Goal: Transaction & Acquisition: Book appointment/travel/reservation

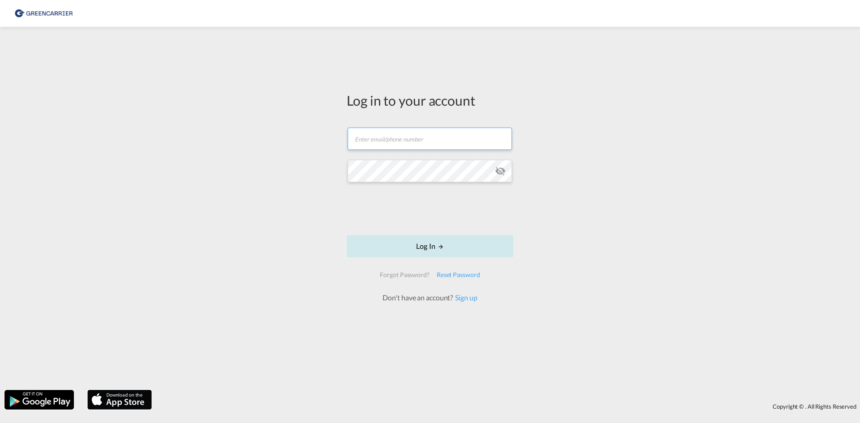
type input "seaexp.ode@scangl.com"
drag, startPoint x: 422, startPoint y: 249, endPoint x: 410, endPoint y: 249, distance: 11.2
click at [422, 249] on button "Log In" at bounding box center [430, 246] width 167 height 22
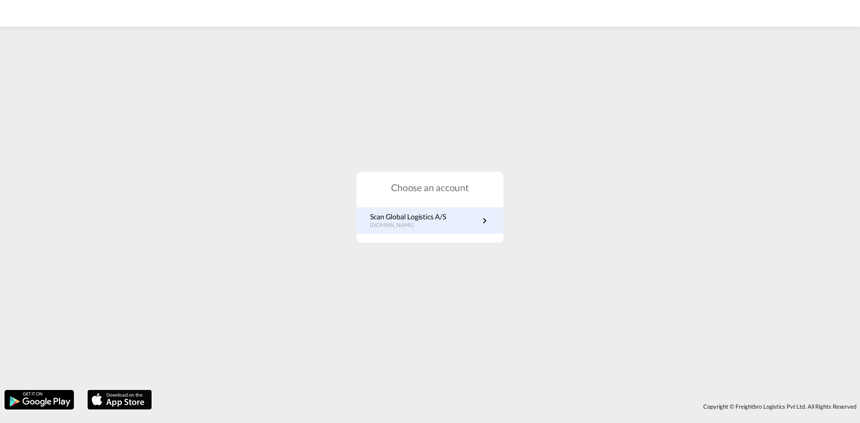
click at [423, 219] on p "Scan Global Logistics A/S" at bounding box center [408, 217] width 76 height 10
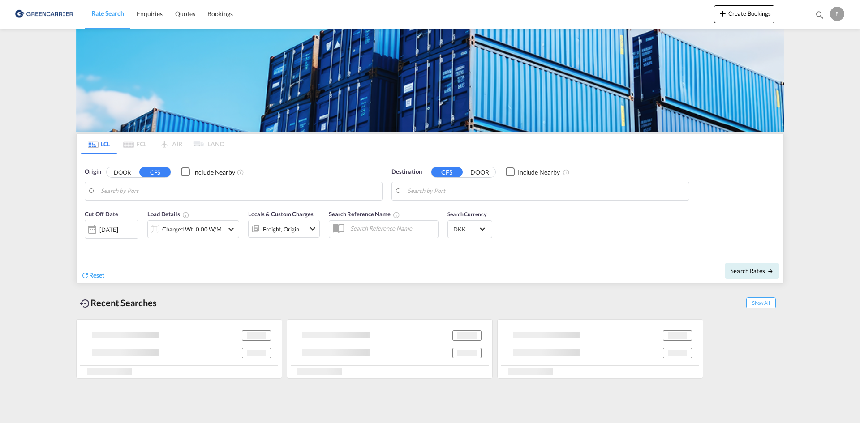
type input "DK-[STREET_ADDRESS] [GEOGRAPHIC_DATA], [GEOGRAPHIC_DATA][PERSON_NAME][GEOGRAPHI…"
type input "[GEOGRAPHIC_DATA], [GEOGRAPHIC_DATA]"
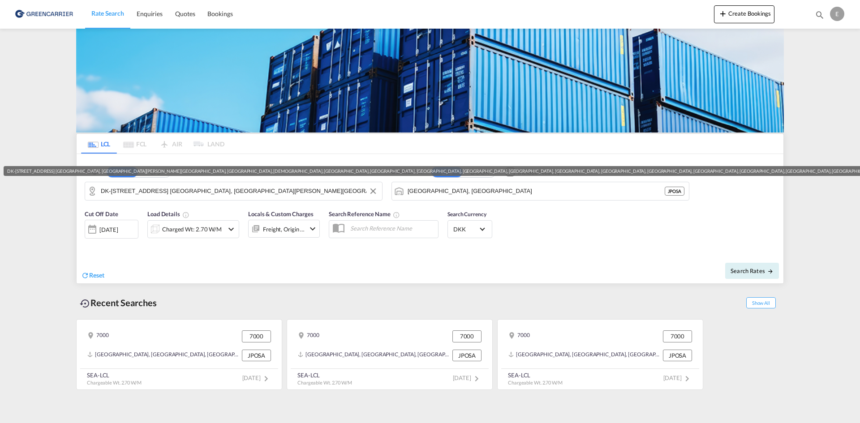
click at [294, 197] on input "DK-[STREET_ADDRESS] [GEOGRAPHIC_DATA], [GEOGRAPHIC_DATA][PERSON_NAME][GEOGRAPHI…" at bounding box center [239, 191] width 277 height 13
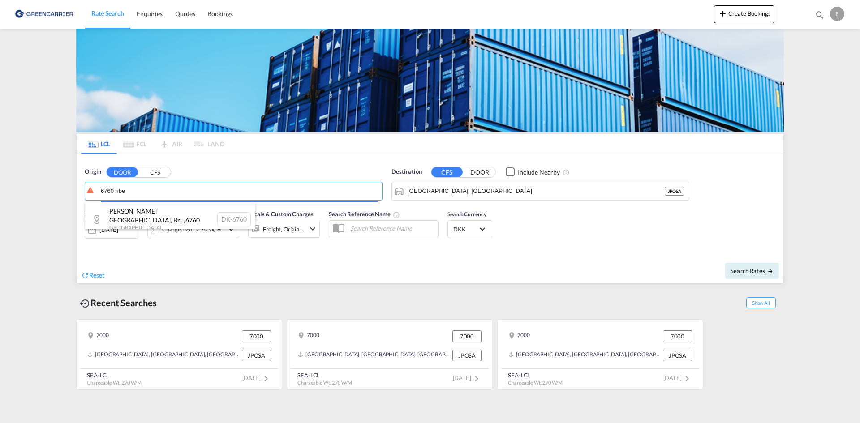
click at [66, 186] on body "Rate Search Enquiries Quotes Bookings Rate Search Enquiries" at bounding box center [430, 211] width 860 height 423
paste input "R"
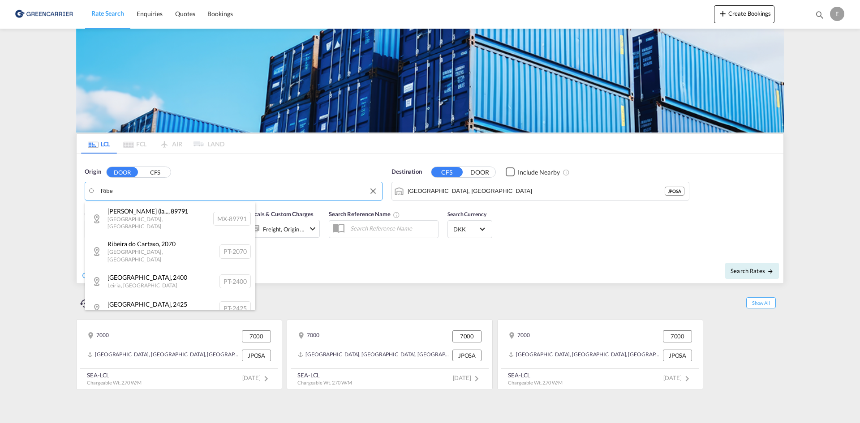
type input "Ribe"
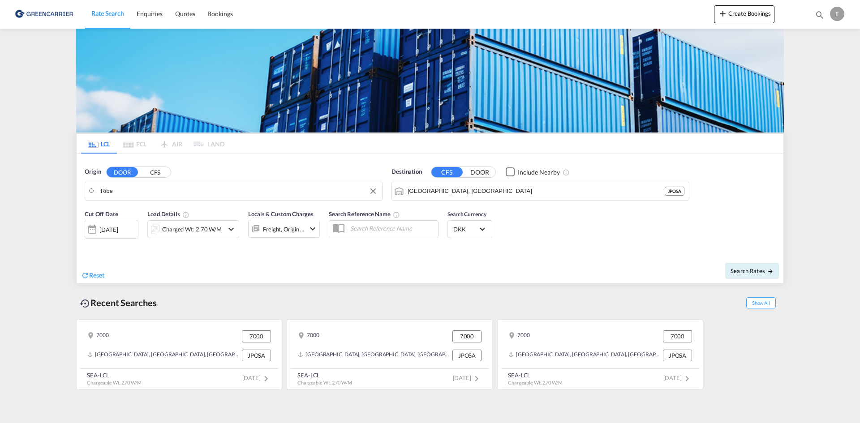
click at [123, 188] on body "Rate Search Enquiries Quotes Bookings Rate Search Enquiries" at bounding box center [430, 211] width 860 height 423
drag, startPoint x: 123, startPoint y: 188, endPoint x: 375, endPoint y: 189, distance: 252.3
click at [375, 193] on button "Clear Input" at bounding box center [373, 191] width 13 height 13
drag, startPoint x: 42, startPoint y: 189, endPoint x: -32, endPoint y: 189, distance: 74.4
click at [151, 194] on input "ribe [GEOGRAPHIC_DATA]" at bounding box center [239, 191] width 277 height 13
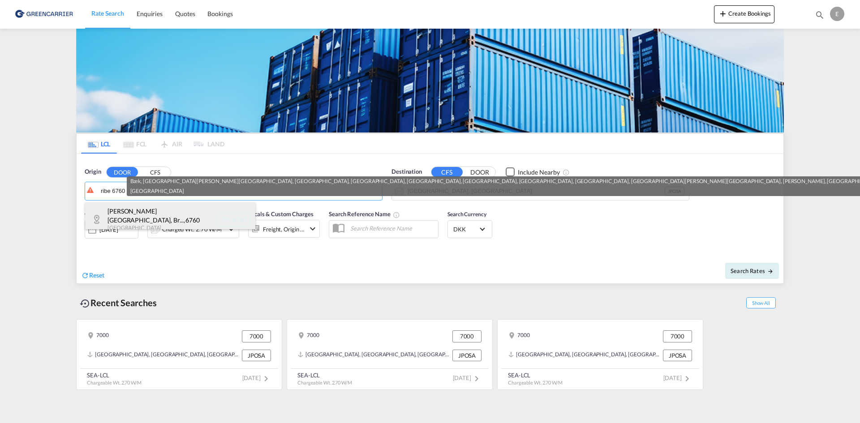
click at [192, 215] on div "[PERSON_NAME][GEOGRAPHIC_DATA], Br... , 6760 [GEOGRAPHIC_DATA] [GEOGRAPHIC_DATA…" at bounding box center [170, 220] width 170 height 34
type input "DK-6760, Bæk, [GEOGRAPHIC_DATA][PERSON_NAME][GEOGRAPHIC_DATA], [GEOGRAPHIC_DATA…"
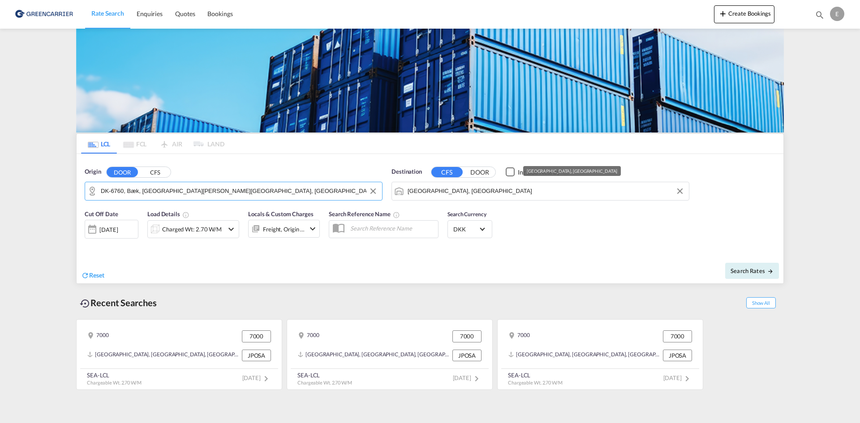
click at [509, 183] on md-input-container "[GEOGRAPHIC_DATA], [GEOGRAPHIC_DATA]" at bounding box center [540, 191] width 297 height 18
click at [492, 192] on input "[GEOGRAPHIC_DATA], [GEOGRAPHIC_DATA]" at bounding box center [546, 191] width 277 height 13
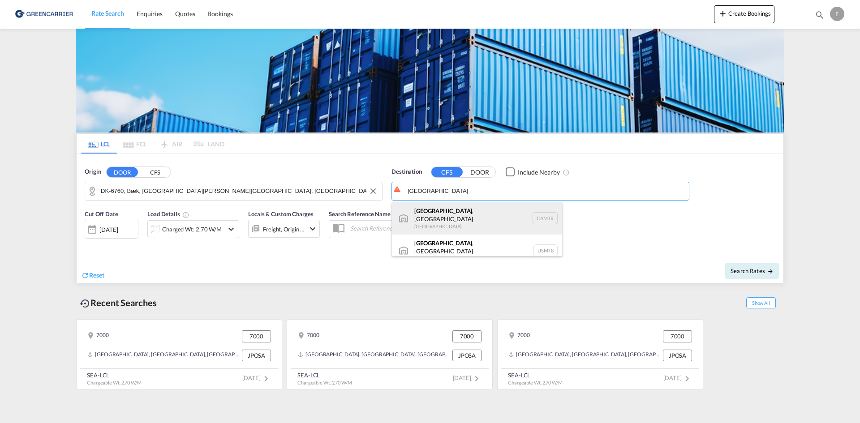
click at [489, 210] on div "[GEOGRAPHIC_DATA] , [GEOGRAPHIC_DATA] [GEOGRAPHIC_DATA] CAMTR" at bounding box center [477, 219] width 170 height 32
type input "[GEOGRAPHIC_DATA], [GEOGRAPHIC_DATA], CAMTR"
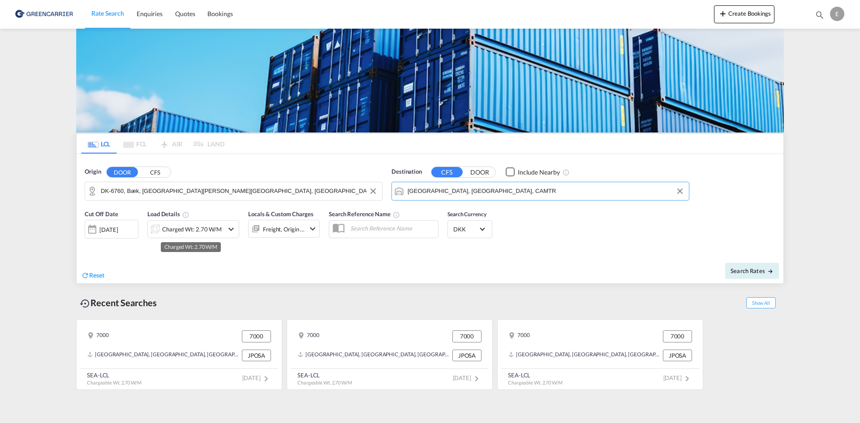
click at [207, 229] on div "Charged Wt: 2.70 W/M" at bounding box center [192, 229] width 60 height 13
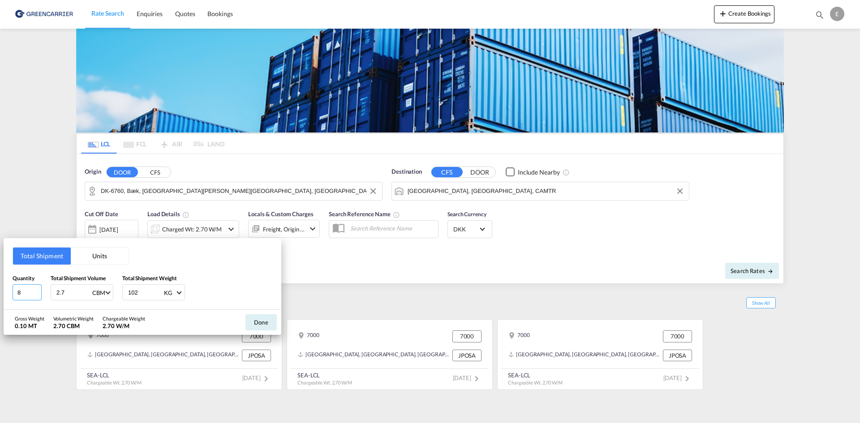
drag, startPoint x: 29, startPoint y: 290, endPoint x: -16, endPoint y: 287, distance: 44.5
click at [0, 287] on html "Rate Search Enquiries Quotes Bookings Rate Search Enquiries" at bounding box center [430, 211] width 860 height 423
type input "2"
type input "2.95"
type input "515"
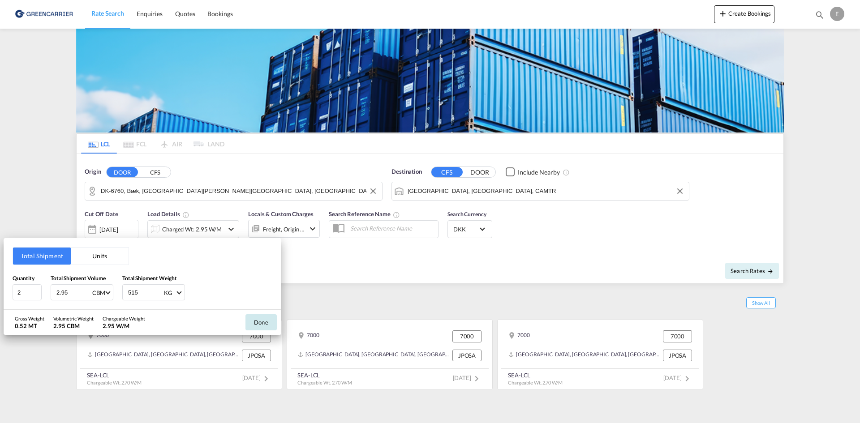
click at [267, 330] on button "Done" at bounding box center [261, 323] width 31 height 16
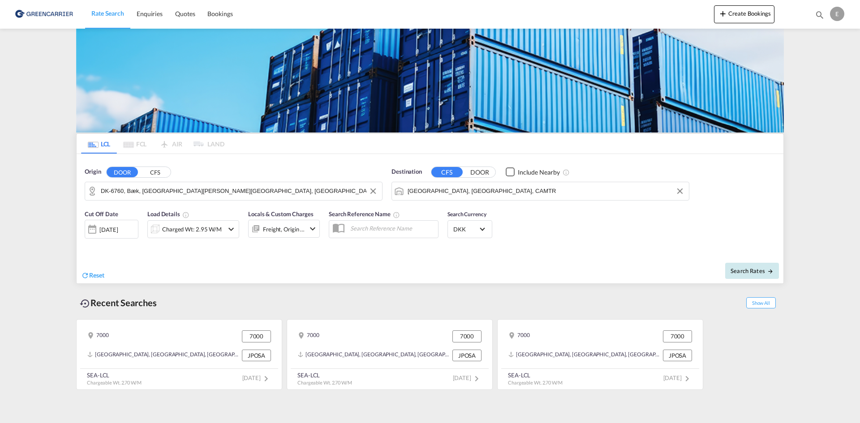
click at [754, 266] on button "Search Rates" at bounding box center [752, 271] width 54 height 16
type input "6760 to CAMTR / [DATE]"
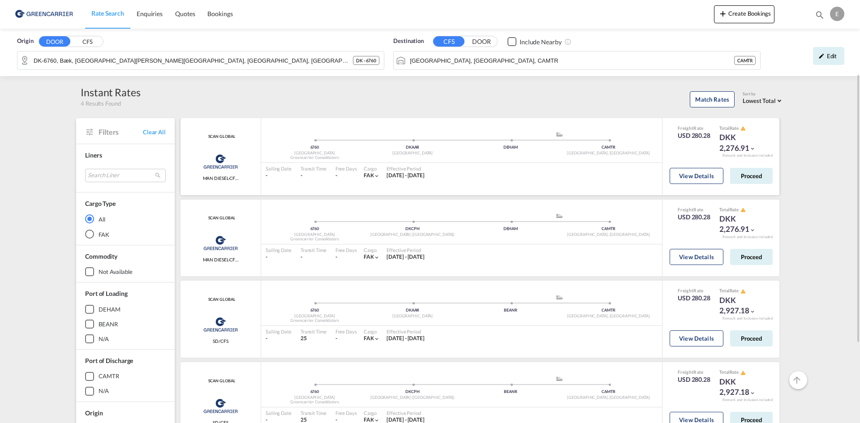
scroll to position [45, 0]
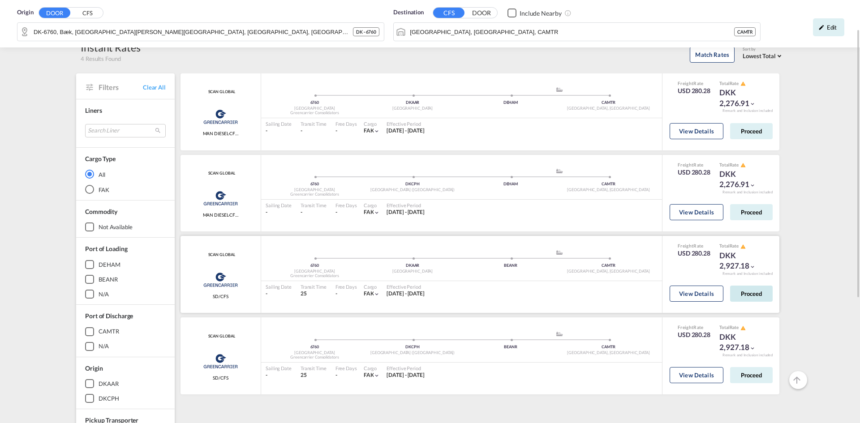
click at [758, 293] on button "Proceed" at bounding box center [751, 294] width 43 height 16
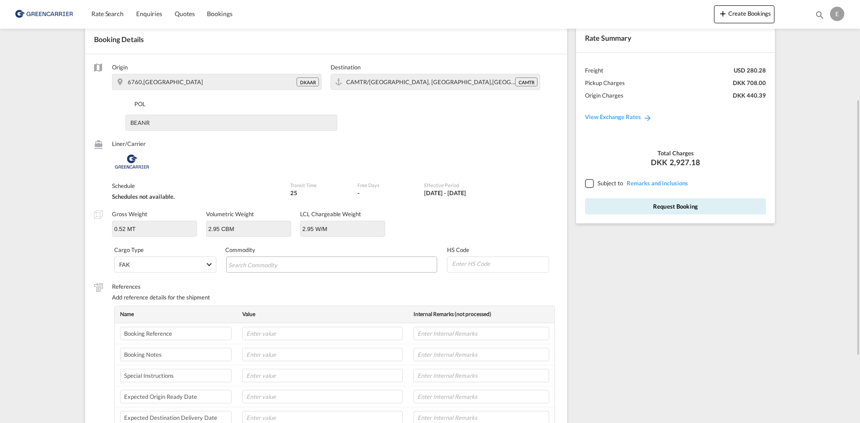
scroll to position [90, 0]
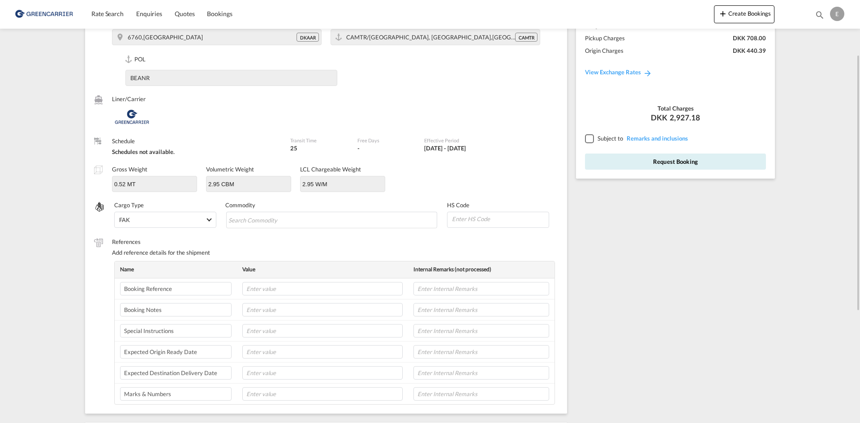
click at [591, 138] on div at bounding box center [589, 138] width 8 height 8
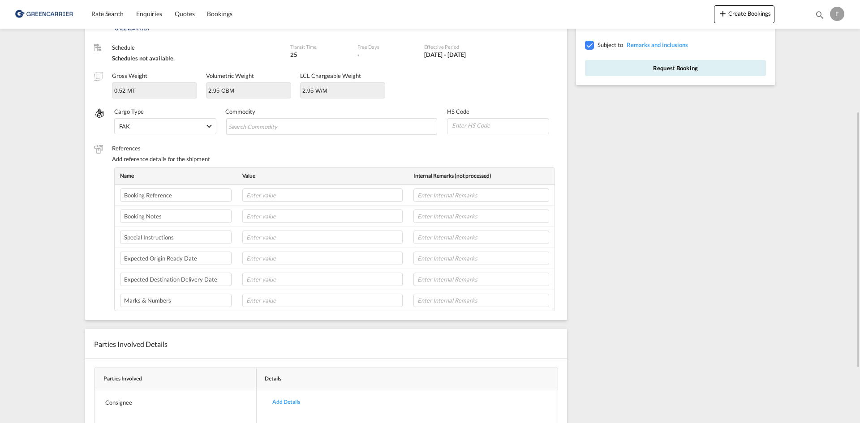
scroll to position [0, 0]
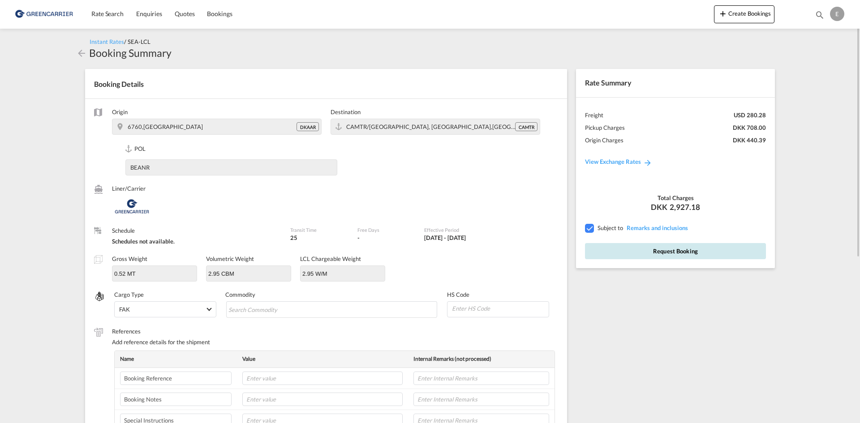
click at [671, 250] on button "Request Booking" at bounding box center [675, 251] width 181 height 16
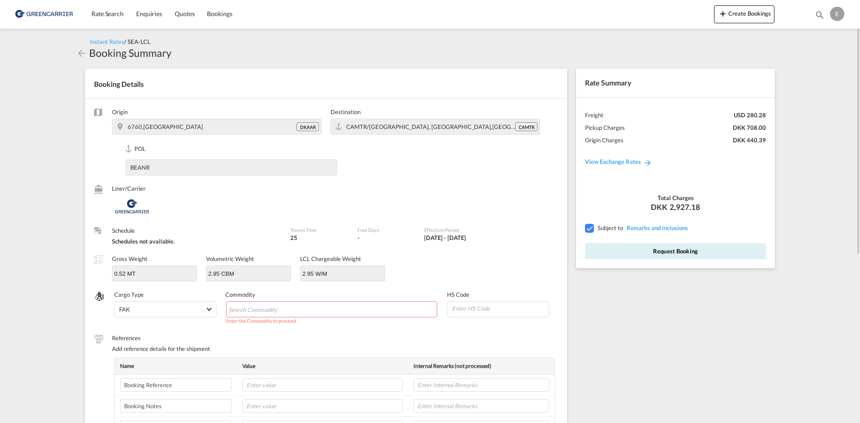
click at [319, 304] on md-chips-wrap "Chips container with autocompletion. Enter the text area, type text to search, …" at bounding box center [331, 310] width 211 height 16
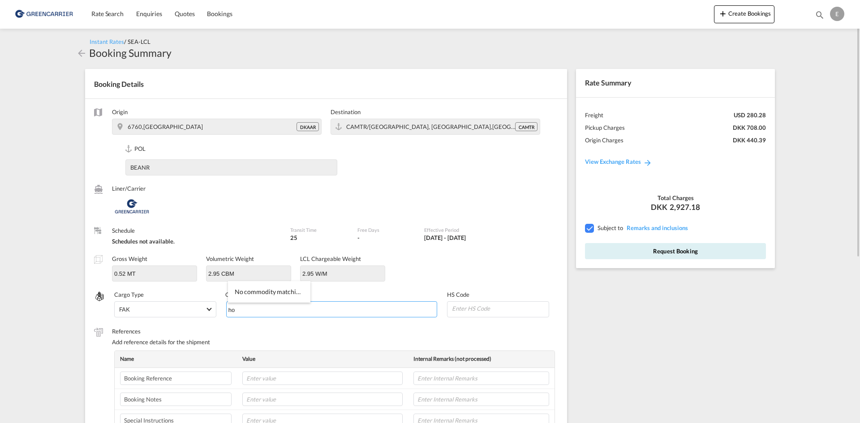
type input "h"
type input "a"
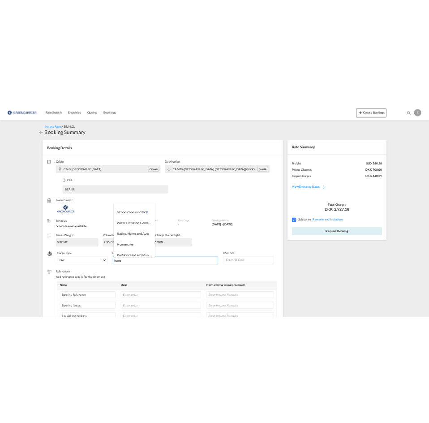
scroll to position [65, 0]
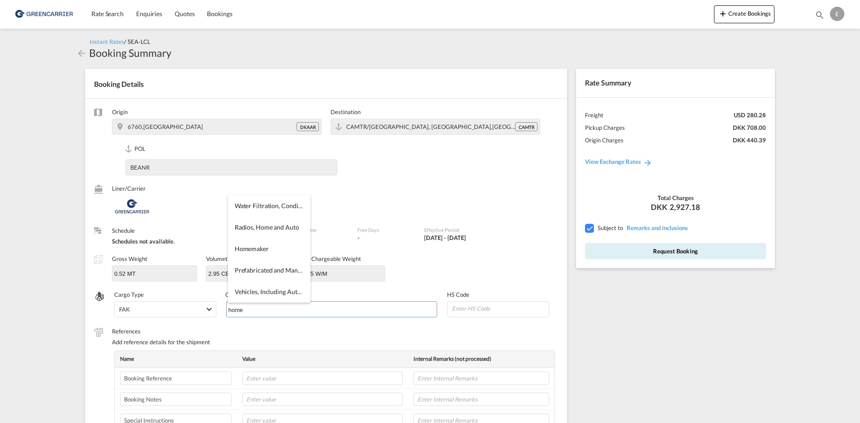
type input "home"
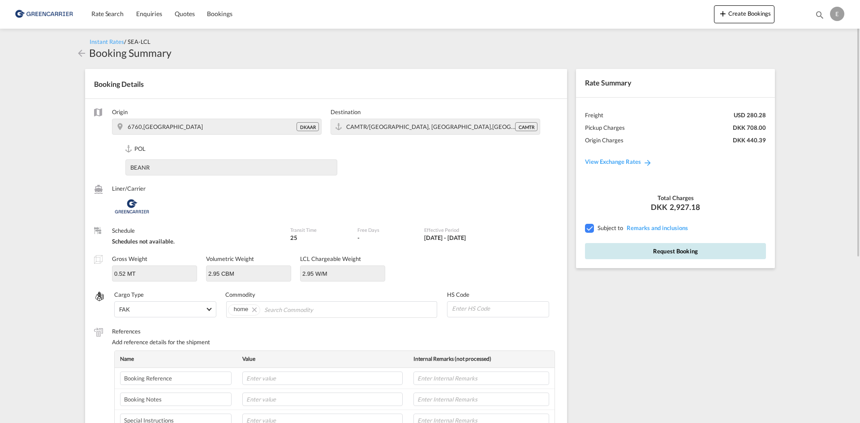
click at [666, 254] on button "Request Booking" at bounding box center [675, 251] width 181 height 16
